Goal: Task Accomplishment & Management: Manage account settings

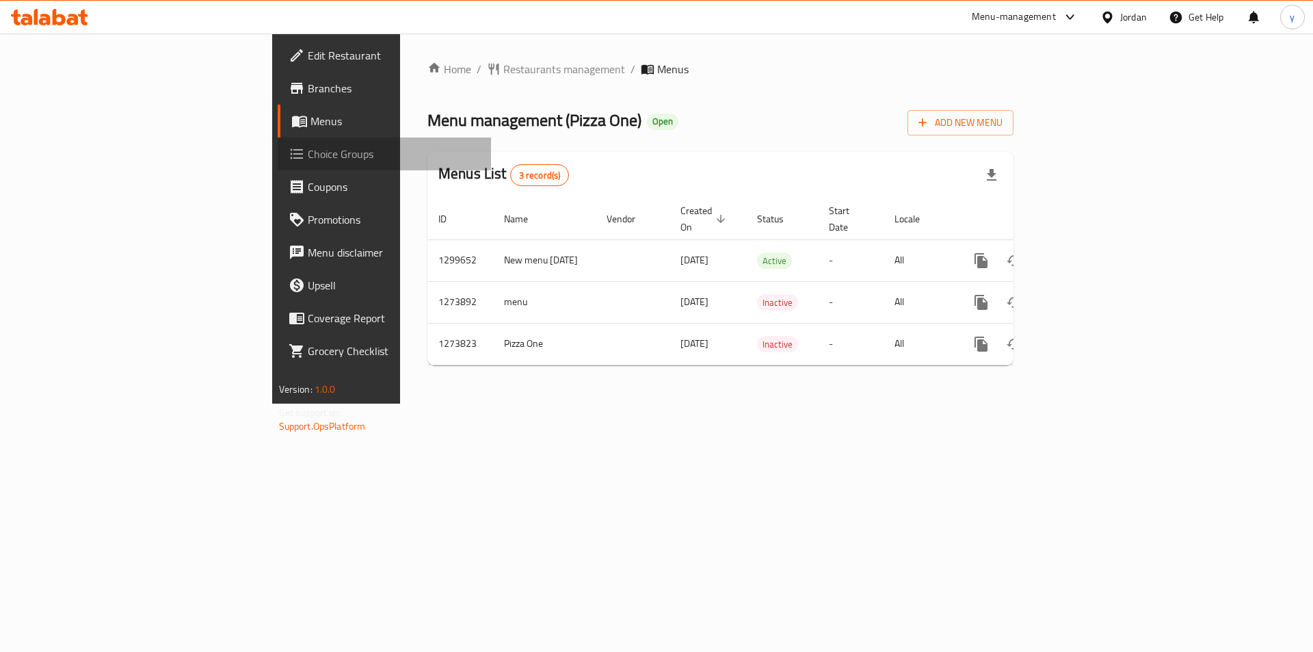
click at [308, 159] on span "Choice Groups" at bounding box center [394, 154] width 173 height 16
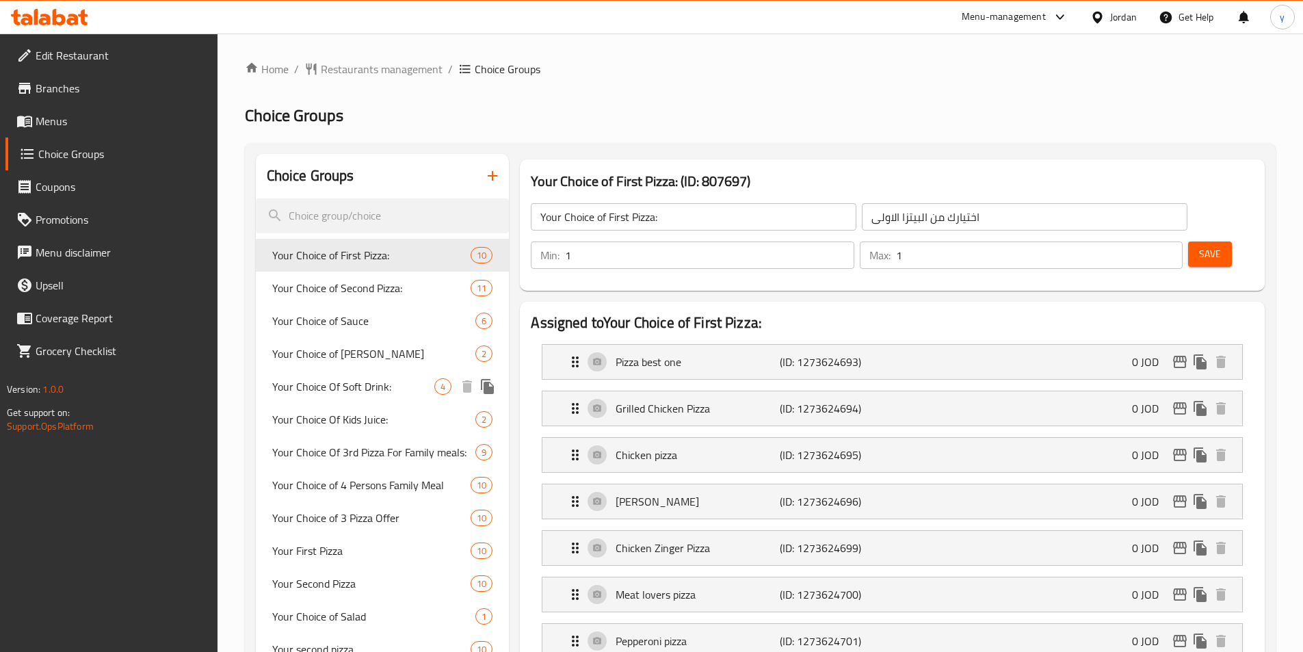
click at [354, 386] on span "Your Choice Of Soft Drink:" at bounding box center [353, 386] width 163 height 16
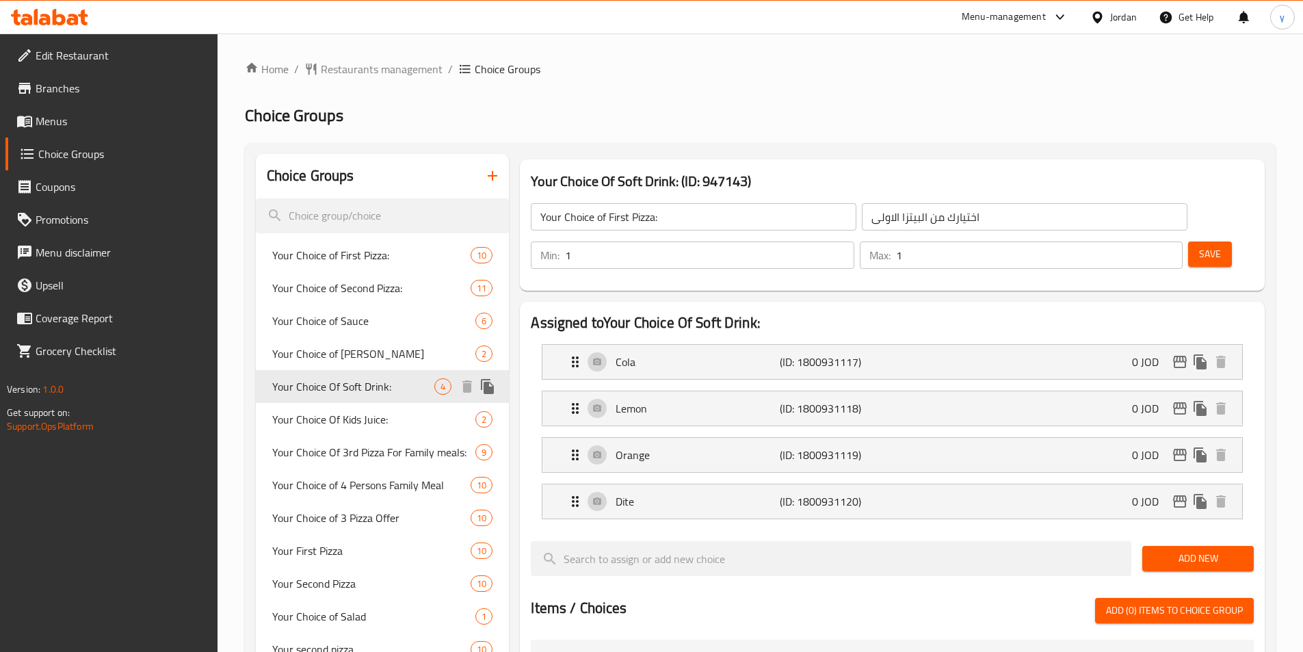
type input "Your Choice Of Soft Drink:"
type input "اختيارك من المشروبات الغازية:"
type input "0"
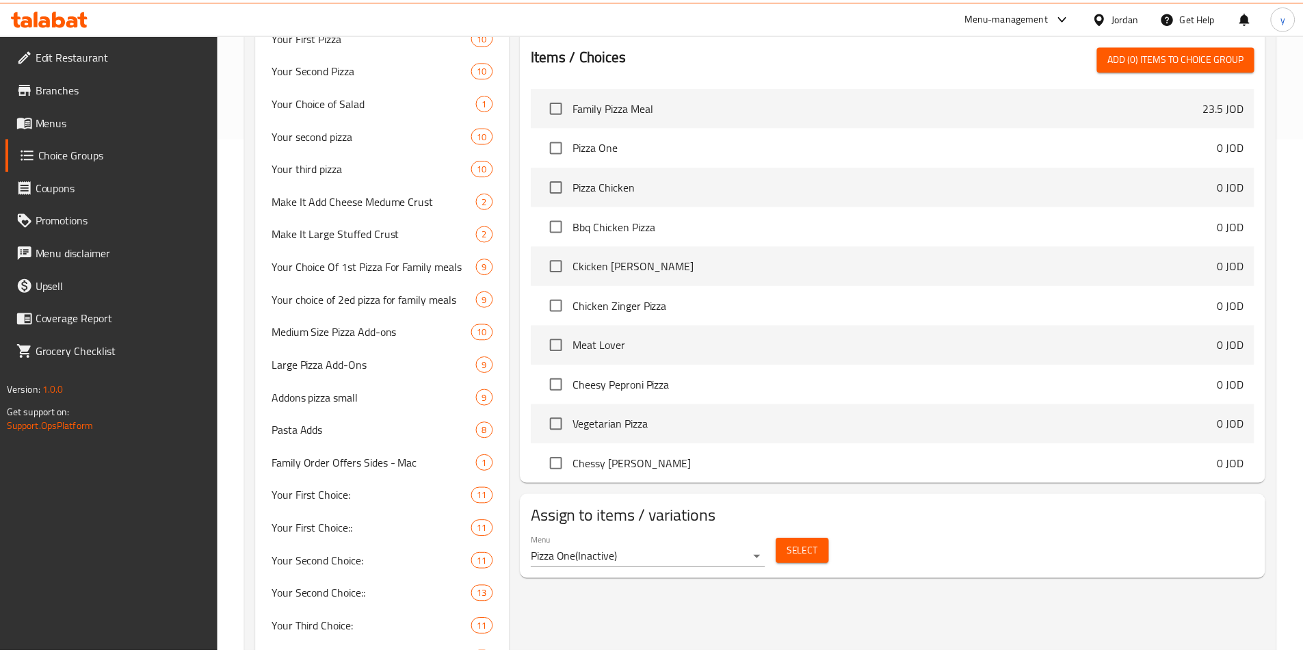
scroll to position [714, 0]
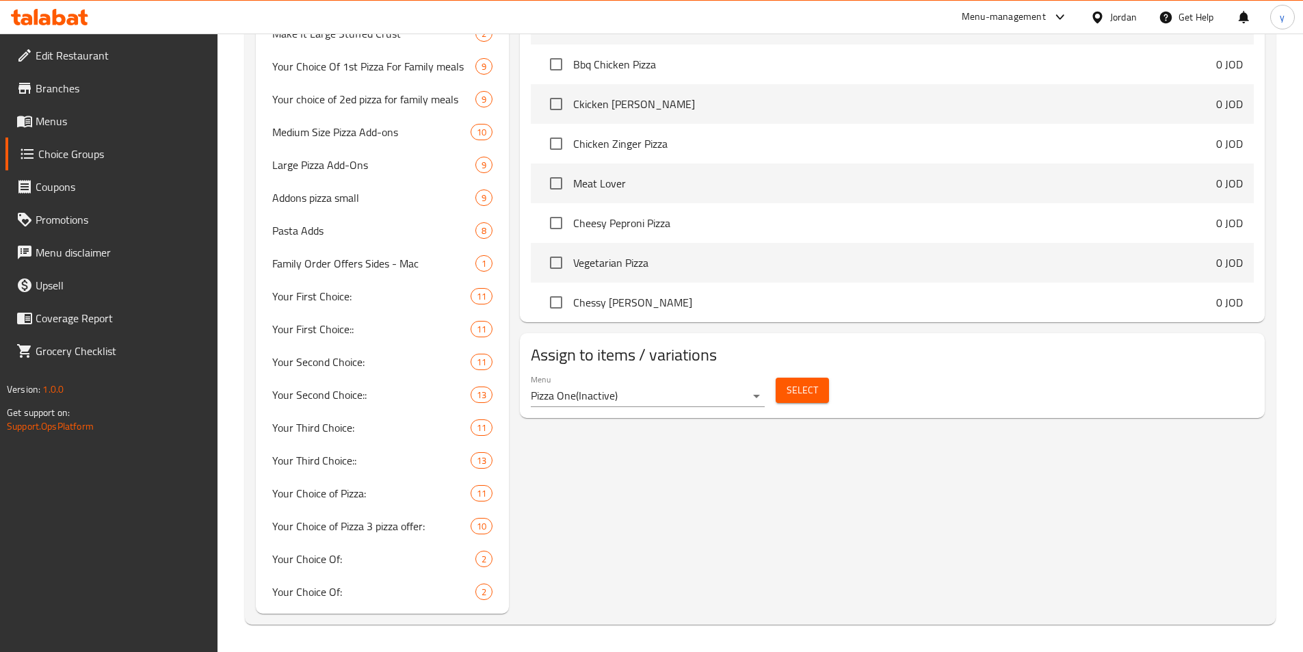
click at [925, 467] on div "Your Choice Of Soft Drink: (ID: 947143) Your Choice Of Soft Drink: ​ اختيارك من…" at bounding box center [889, 27] width 761 height 1174
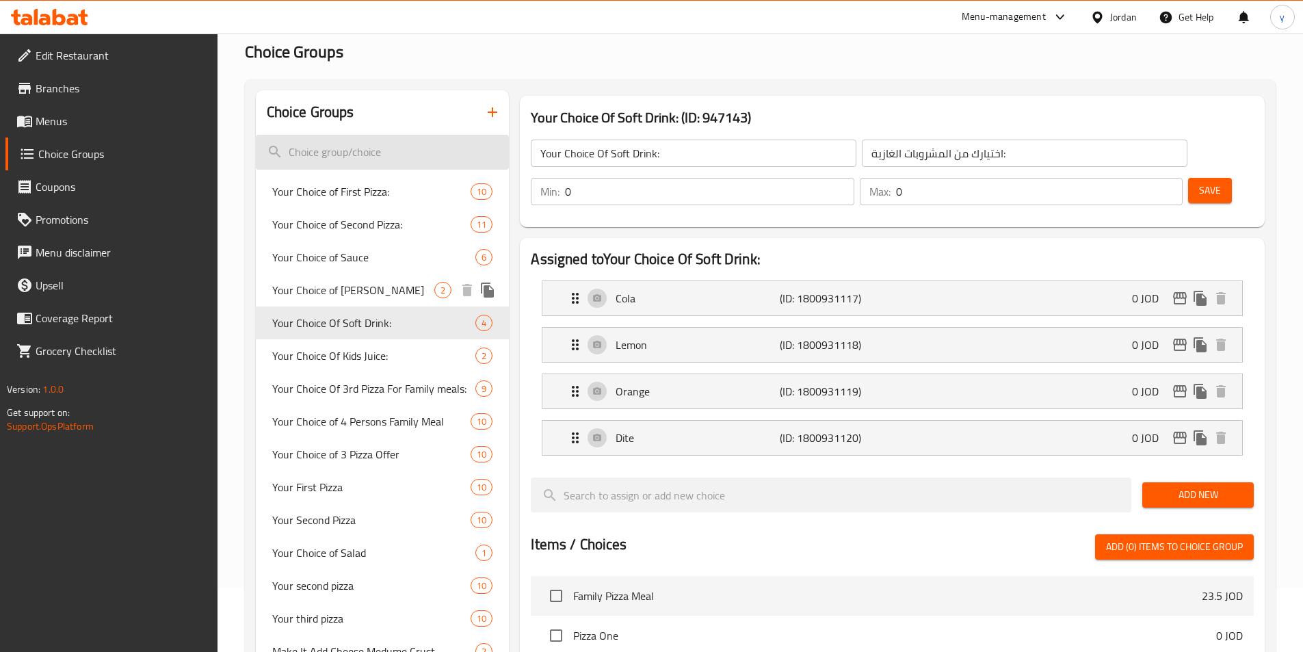
scroll to position [0, 0]
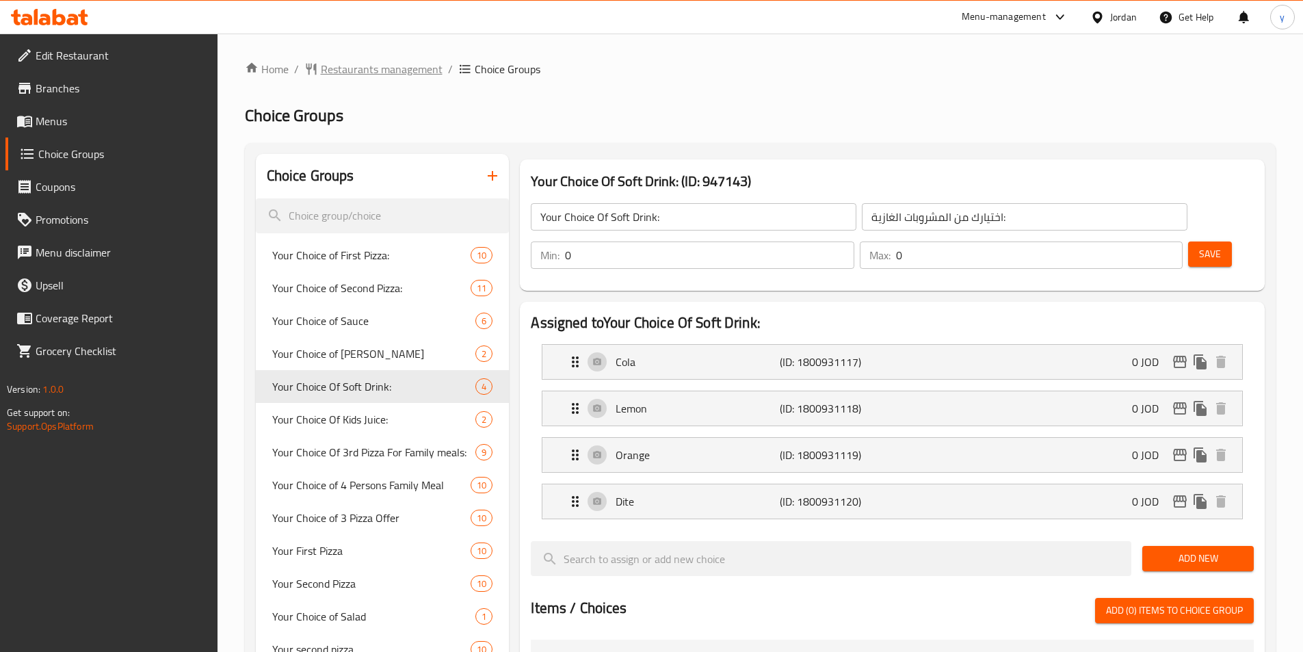
click at [352, 68] on span "Restaurants management" at bounding box center [382, 69] width 122 height 16
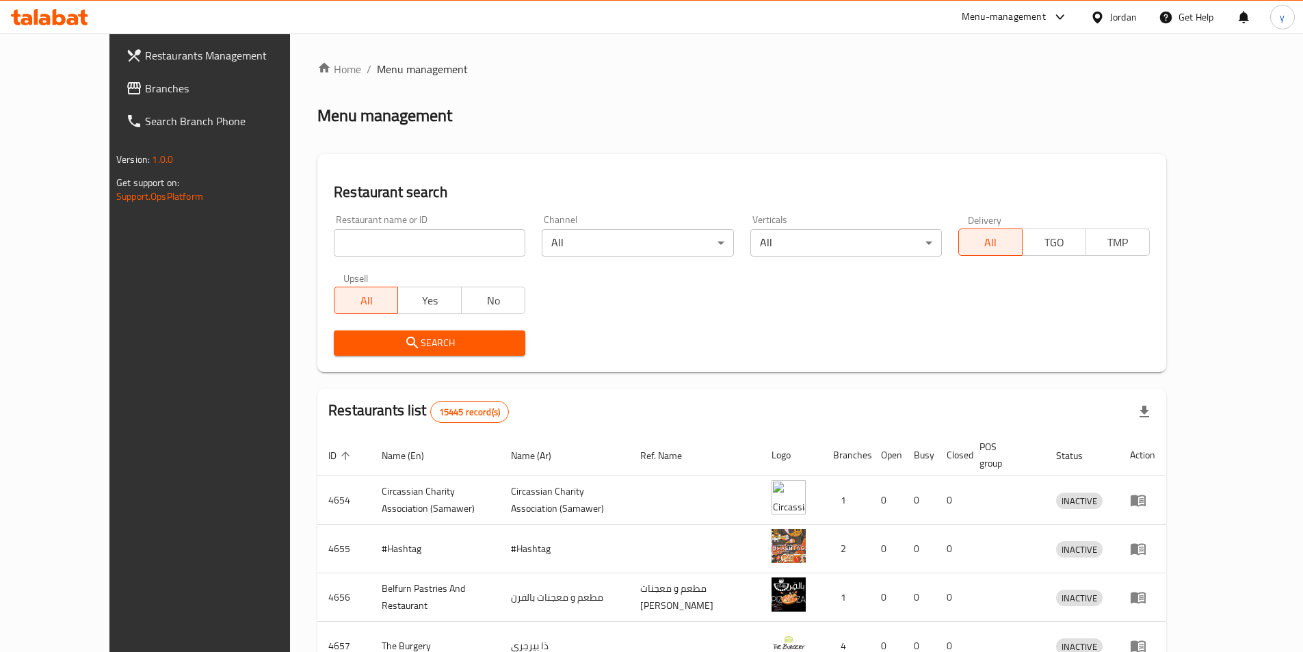
click at [145, 81] on span "Branches" at bounding box center [230, 88] width 171 height 16
